Goal: Obtain resource: Obtain resource

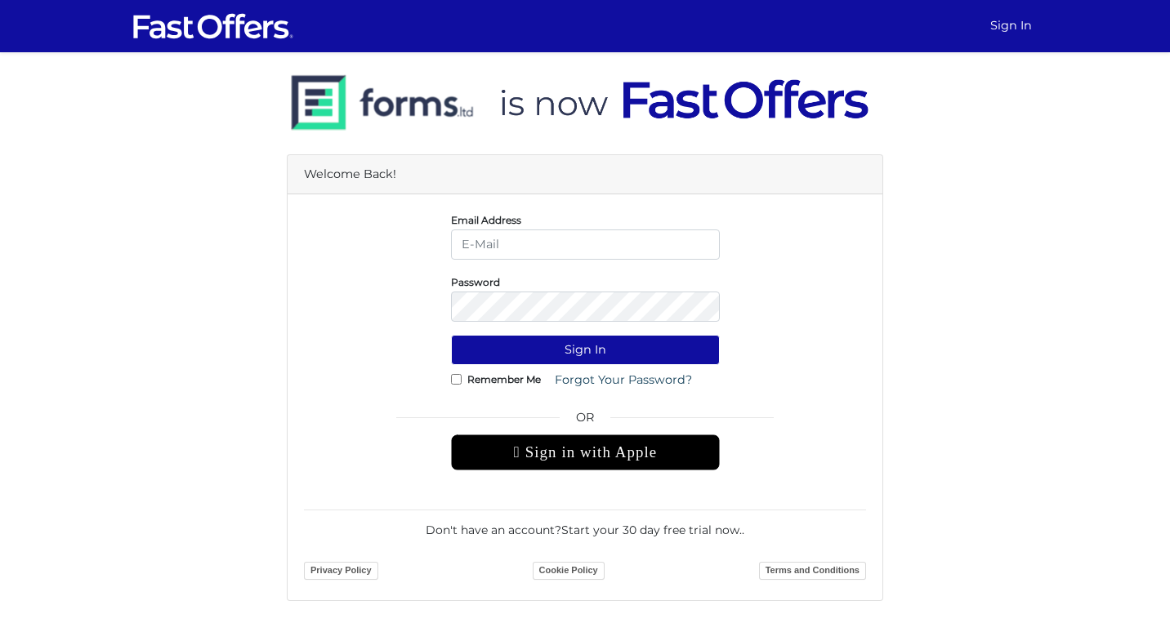
click at [528, 259] on input "email" at bounding box center [585, 245] width 269 height 30
type input "[EMAIL_ADDRESS][DOMAIN_NAME]"
click at [461, 386] on div "Remember Me Forgot Your Password?" at bounding box center [585, 380] width 269 height 30
click at [451, 381] on input "Remember Me" at bounding box center [456, 379] width 11 height 11
checkbox input "true"
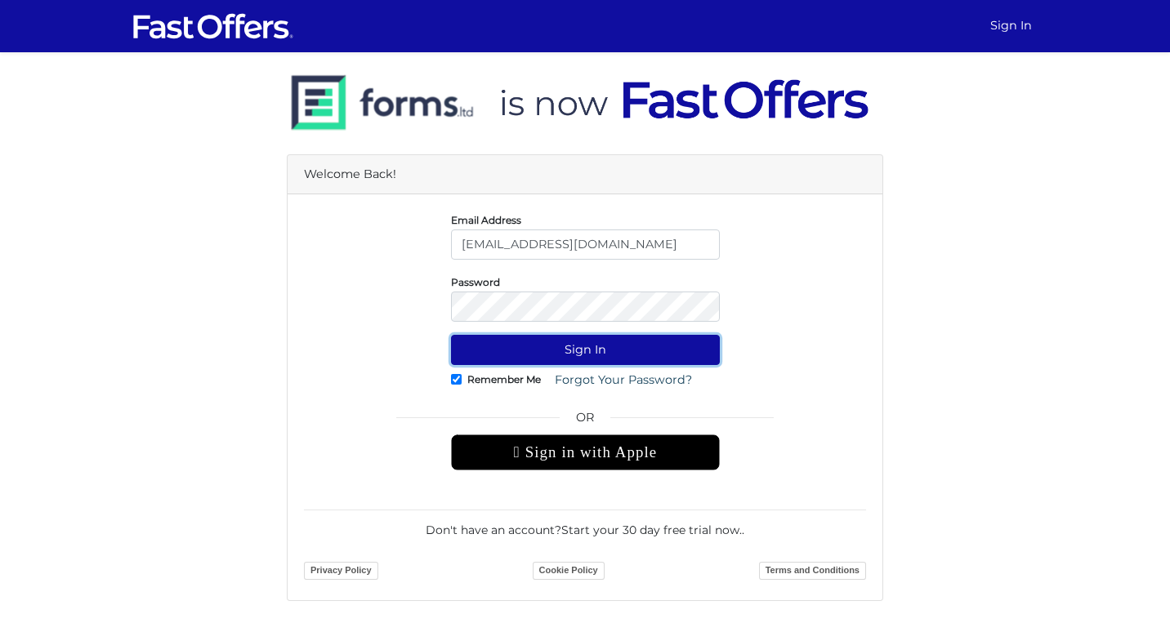
click at [506, 348] on button "Sign In" at bounding box center [585, 350] width 269 height 30
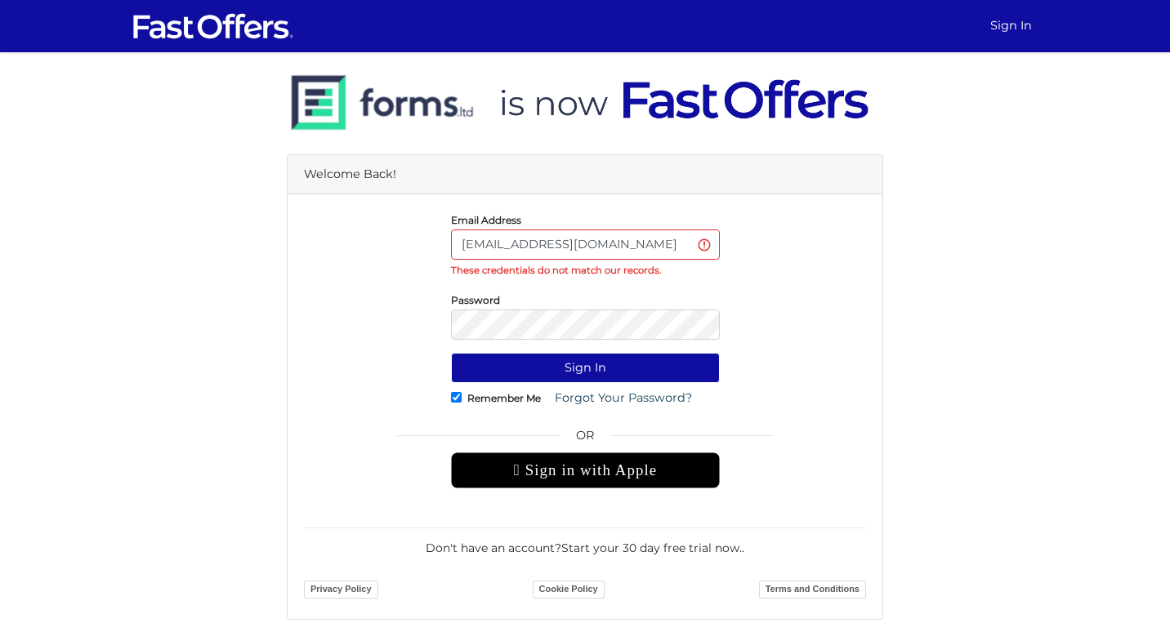
click at [573, 243] on input "info@brandonachaibar.com" at bounding box center [585, 245] width 269 height 30
click at [351, 337] on div "Password" at bounding box center [585, 315] width 586 height 49
click at [451, 353] on button "Sign In" at bounding box center [585, 368] width 269 height 30
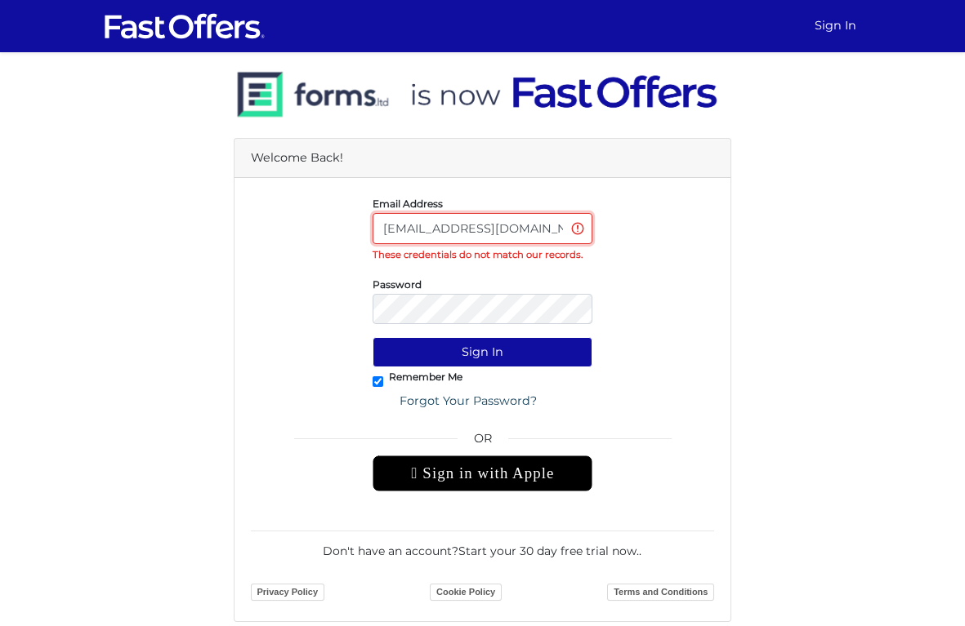
paste input "deals.with.brandon@gmail.com"
click at [432, 222] on input "deals.with.brandon@gmail.cominfo@brandonachaibar.com" at bounding box center [482, 228] width 220 height 30
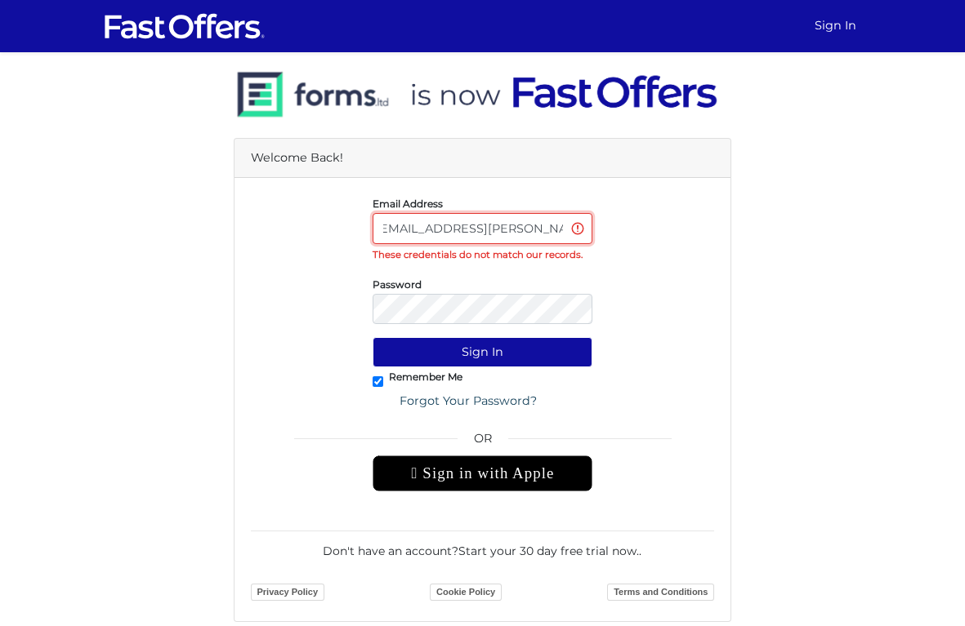
paste input "email"
type input "deals.with.brandon@gmail.com"
click at [372, 337] on button "Sign In" at bounding box center [482, 352] width 220 height 30
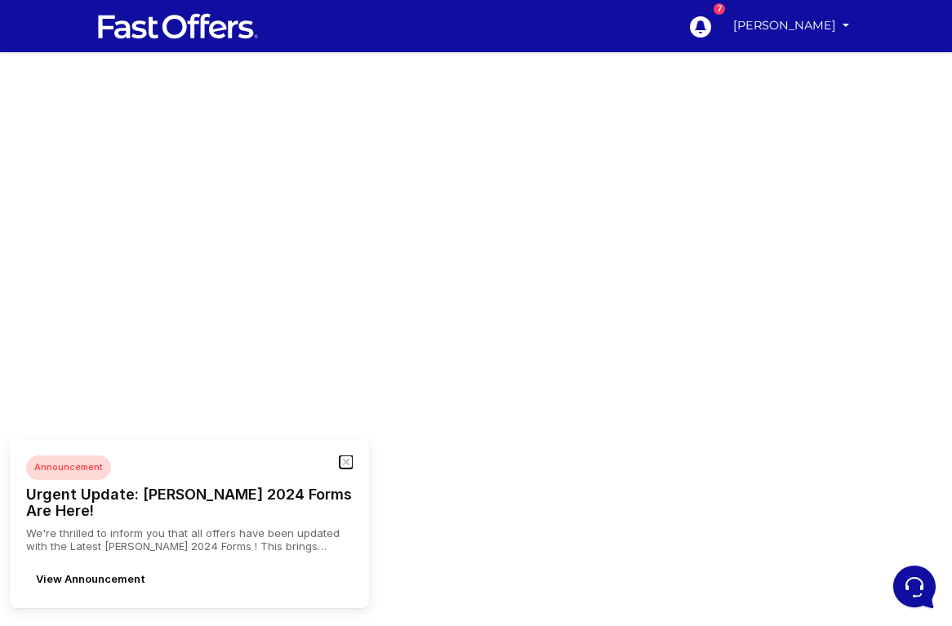
click at [346, 469] on button "button" at bounding box center [346, 462] width 13 height 13
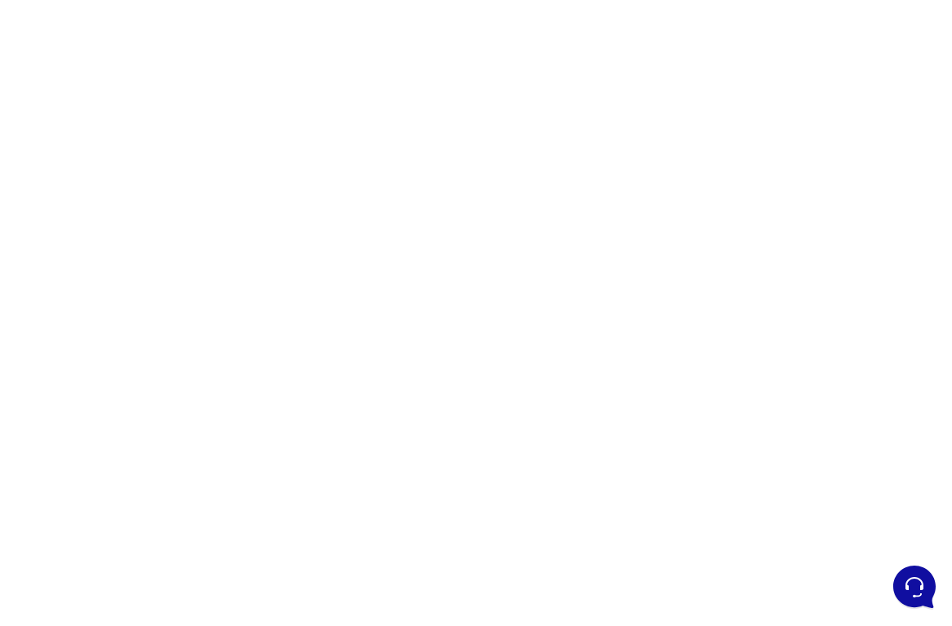
scroll to position [118, 0]
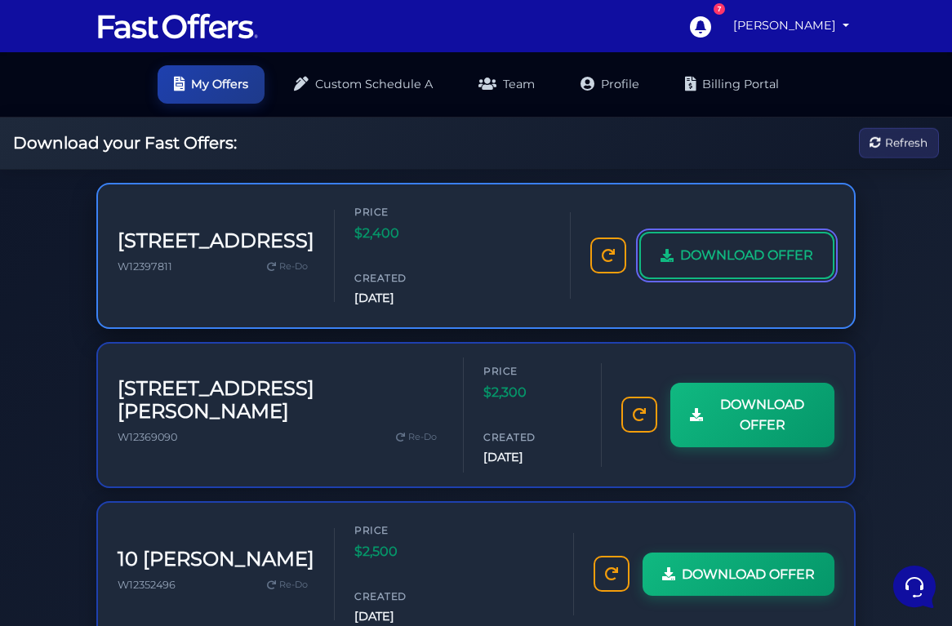
click at [662, 249] on icon at bounding box center [667, 255] width 13 height 13
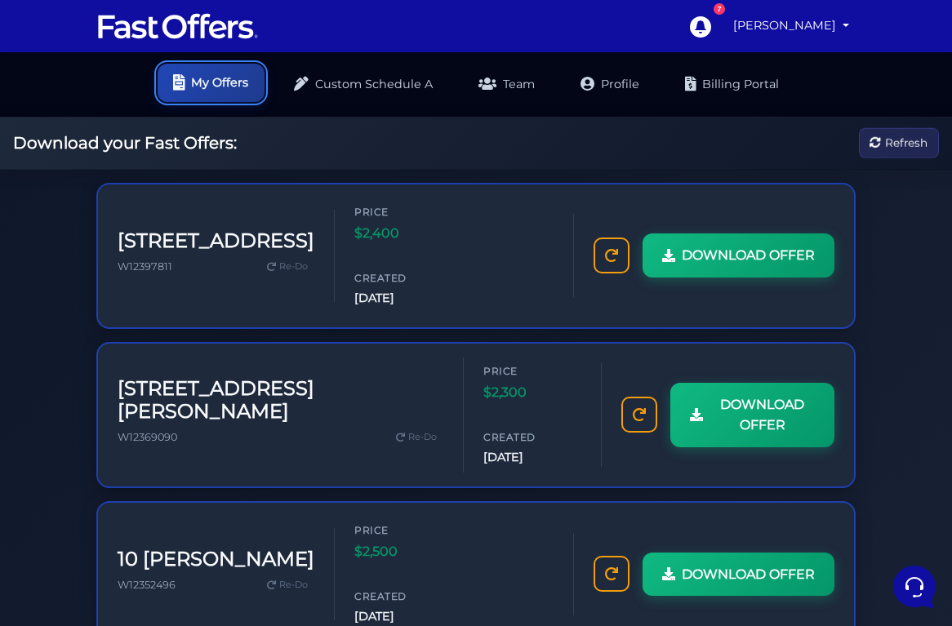
click at [207, 85] on link "My Offers" at bounding box center [211, 83] width 107 height 38
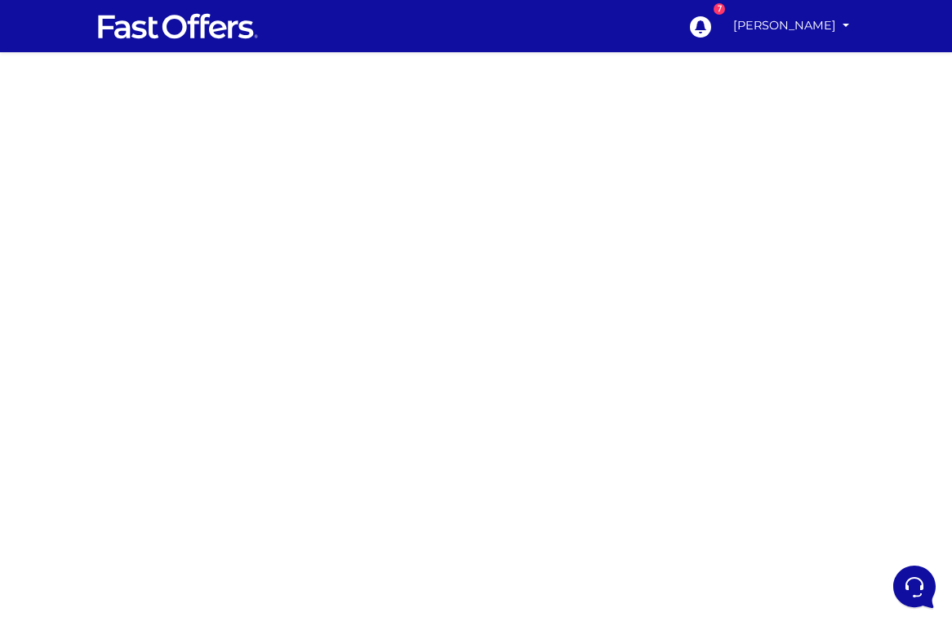
click at [818, 475] on div at bounding box center [476, 460] width 952 height 817
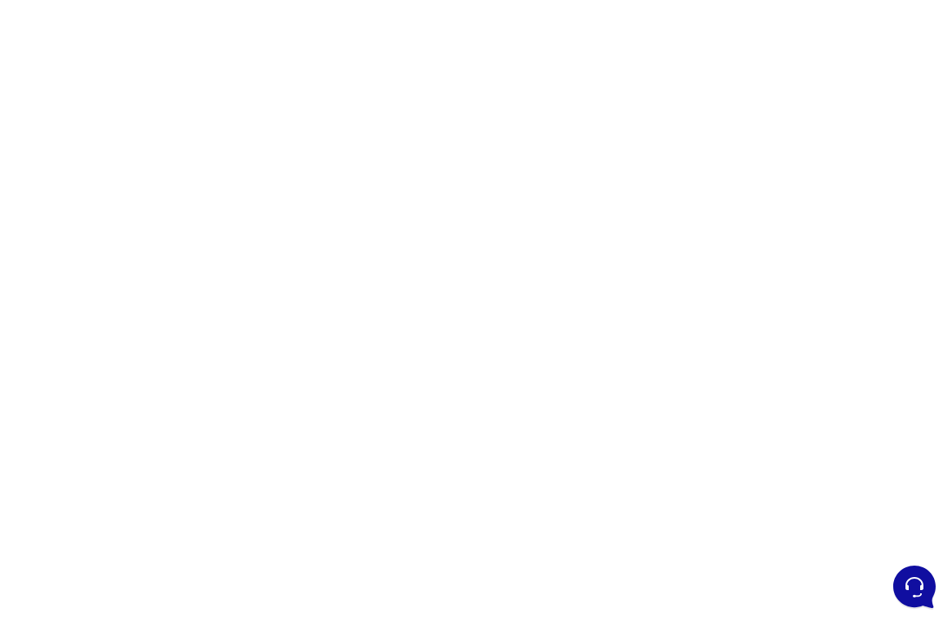
scroll to position [150, 0]
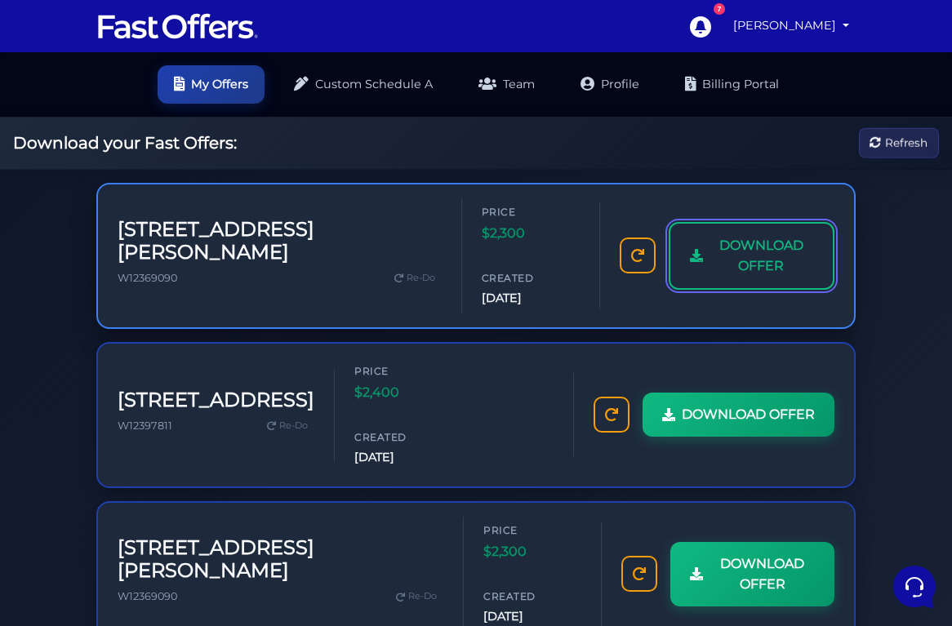
click at [692, 244] on link "DOWNLOAD OFFER" at bounding box center [752, 256] width 166 height 68
